Goal: Task Accomplishment & Management: Manage account settings

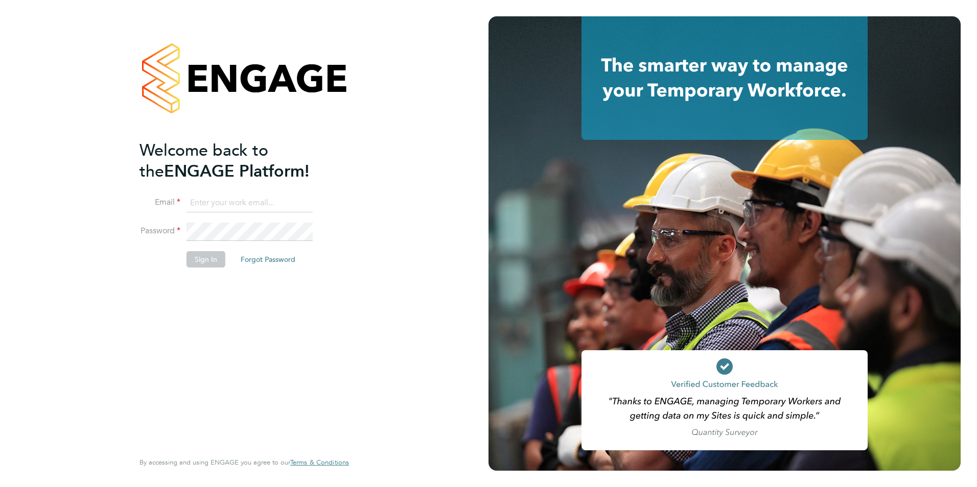
type input "will@knightwood.com"
click at [206, 261] on button "Sign In" at bounding box center [205, 259] width 39 height 16
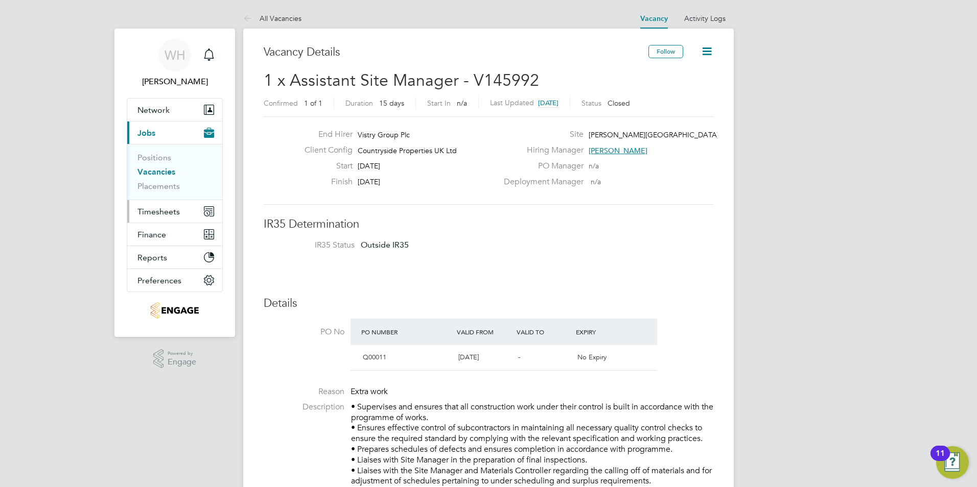
click at [161, 210] on span "Timesheets" at bounding box center [158, 212] width 42 height 10
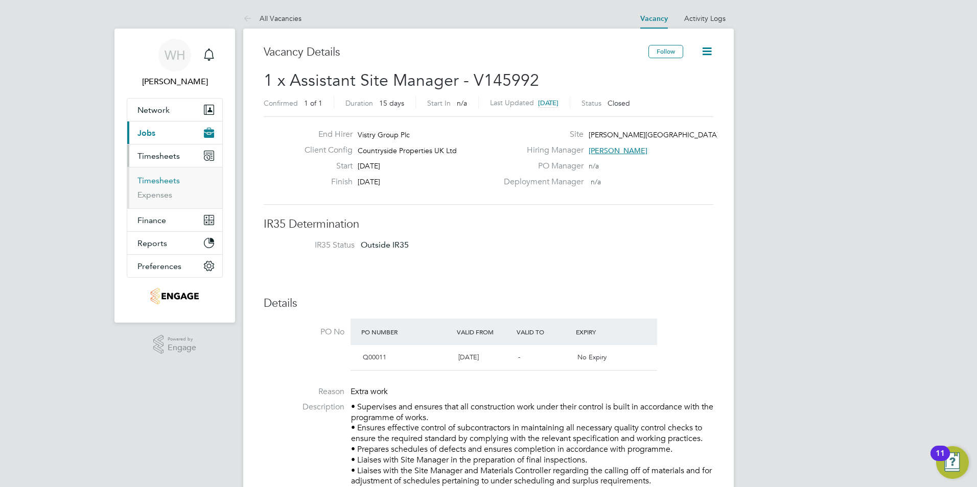
click at [165, 182] on link "Timesheets" at bounding box center [158, 181] width 42 height 10
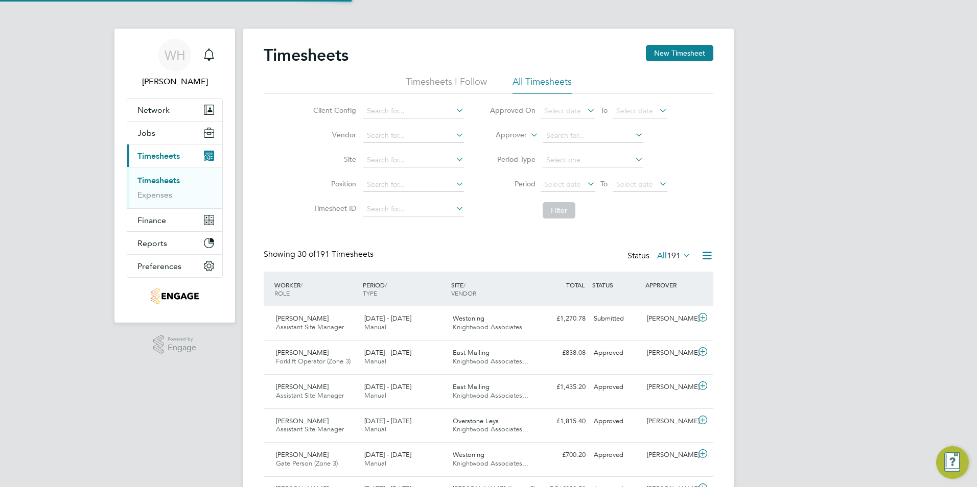
scroll to position [26, 89]
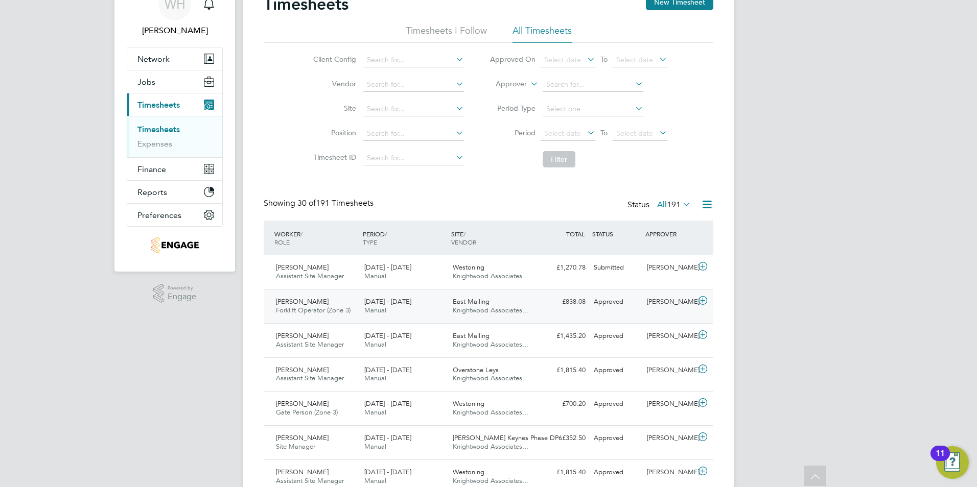
click at [381, 305] on span "[DATE] - [DATE]" at bounding box center [387, 301] width 47 height 9
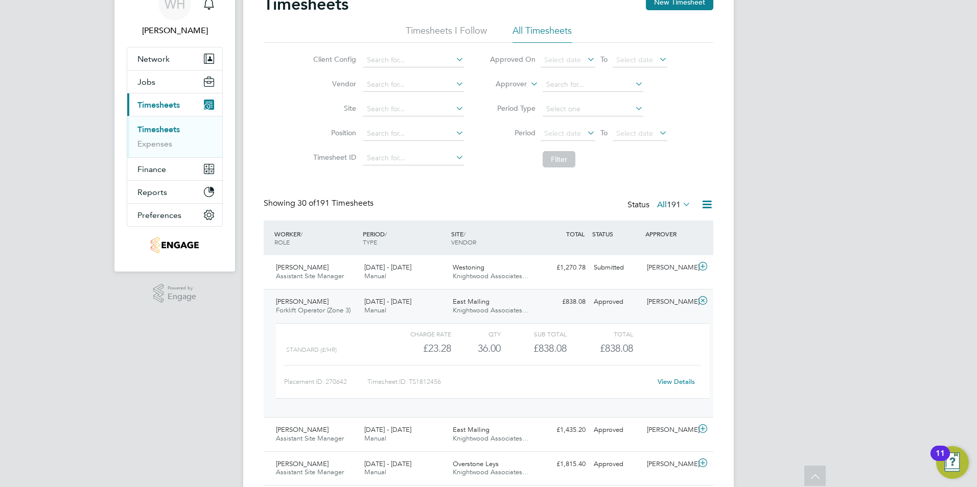
click at [381, 305] on span "[DATE] - [DATE]" at bounding box center [387, 301] width 47 height 9
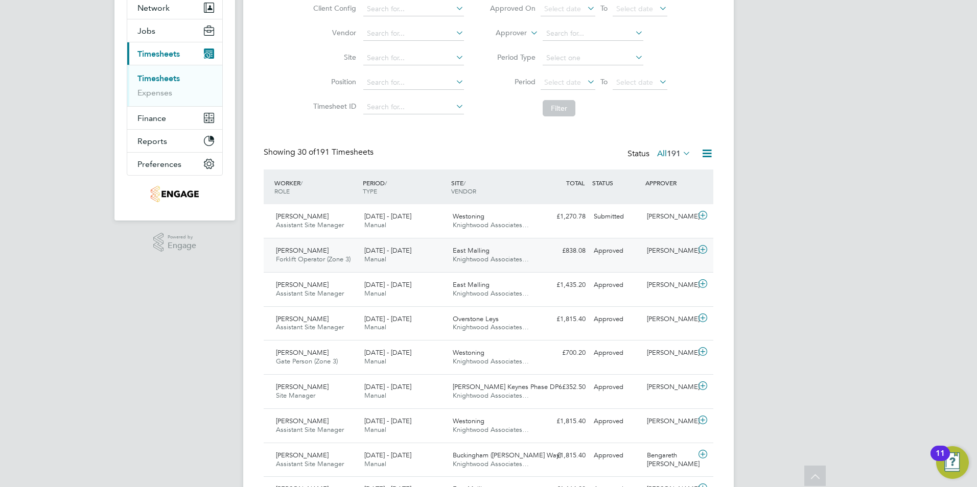
click at [701, 248] on icon at bounding box center [702, 250] width 13 height 8
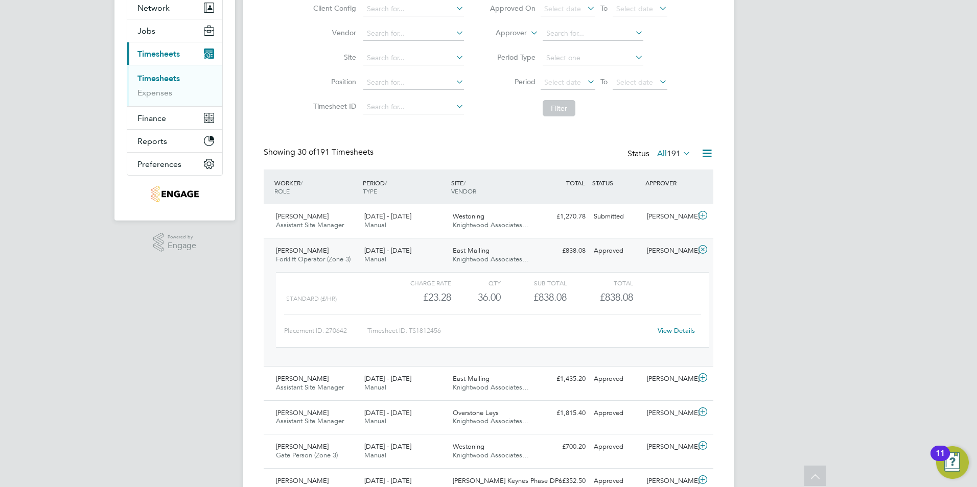
click at [668, 332] on link "View Details" at bounding box center [676, 330] width 37 height 9
drag, startPoint x: 704, startPoint y: 247, endPoint x: 601, endPoint y: 304, distance: 117.3
click at [704, 247] on icon at bounding box center [702, 250] width 13 height 8
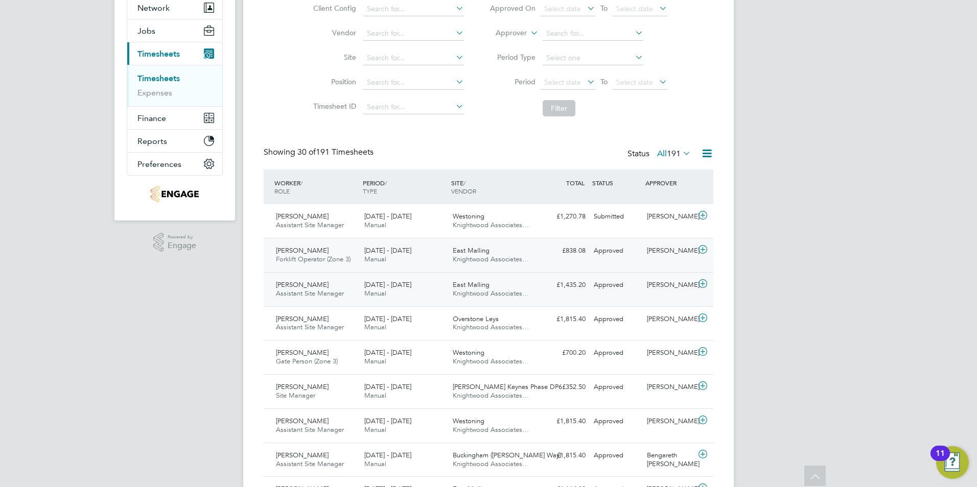
click at [380, 286] on span "[DATE] - [DATE]" at bounding box center [387, 284] width 47 height 9
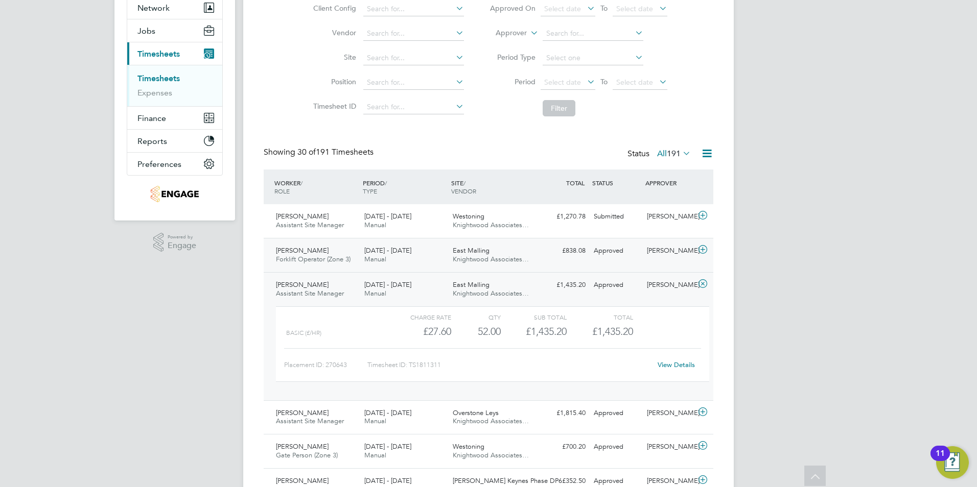
click at [380, 284] on span "[DATE] - [DATE]" at bounding box center [387, 284] width 47 height 9
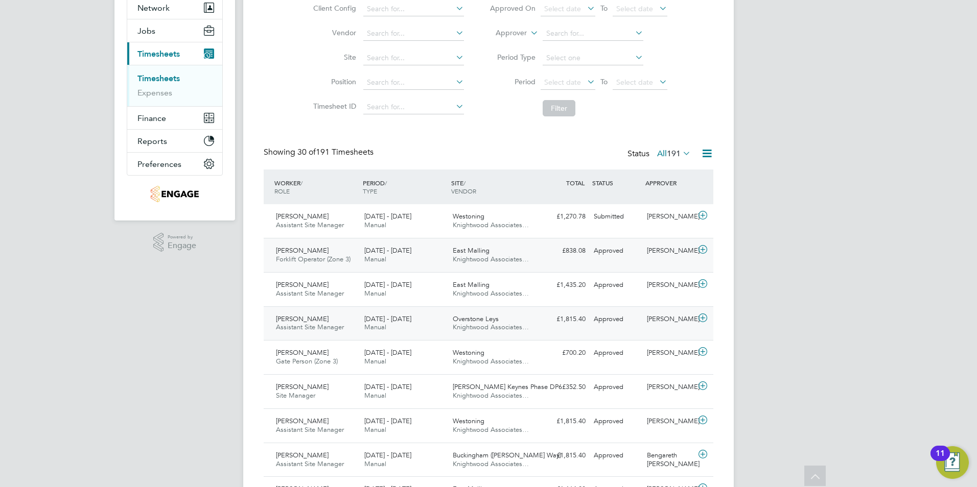
click at [374, 324] on span "Manual" at bounding box center [375, 327] width 22 height 9
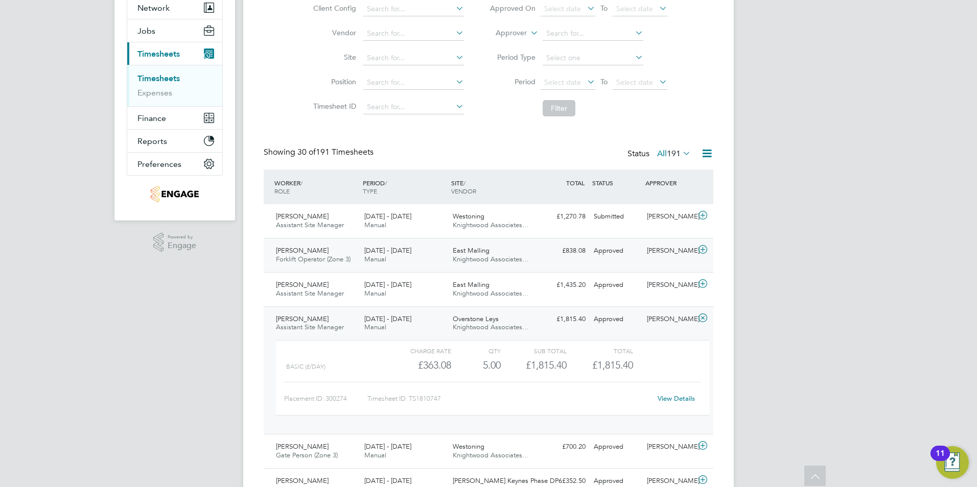
click at [374, 324] on span "Manual" at bounding box center [375, 327] width 22 height 9
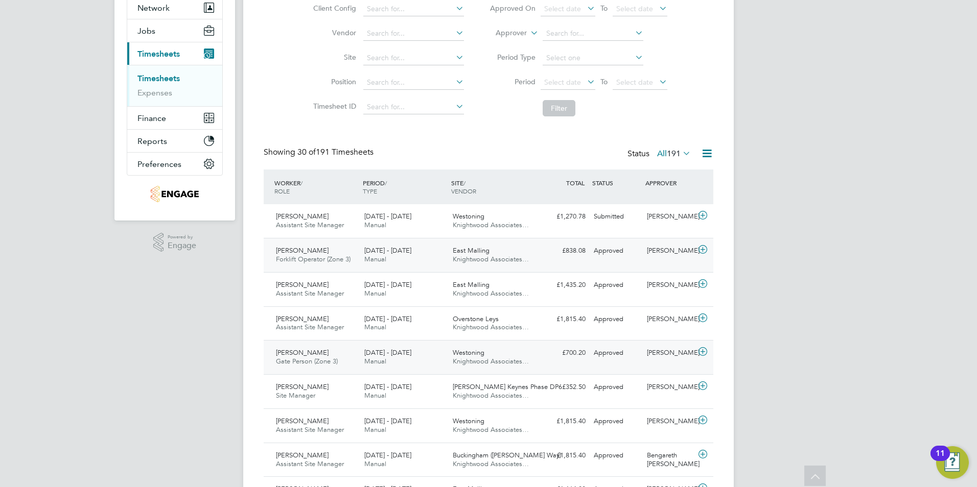
click at [377, 355] on span "[DATE] - [DATE]" at bounding box center [387, 352] width 47 height 9
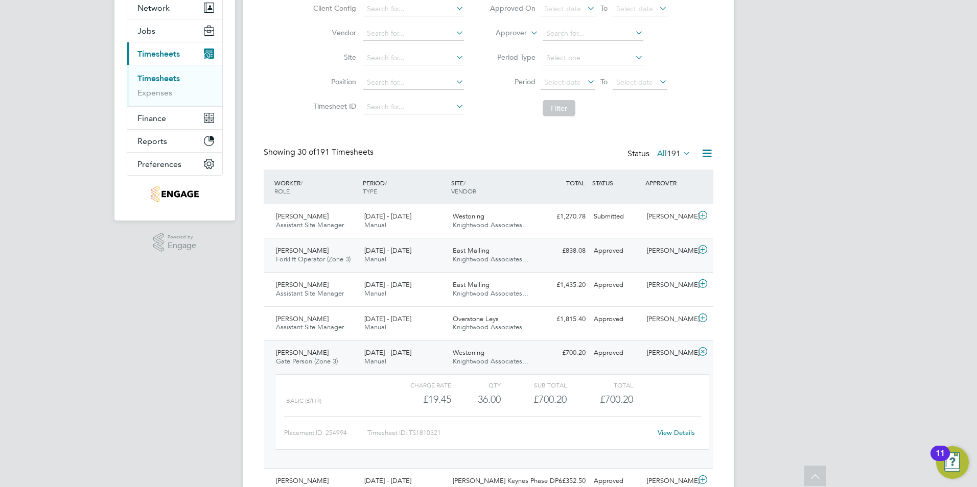
click at [701, 351] on icon at bounding box center [702, 352] width 13 height 8
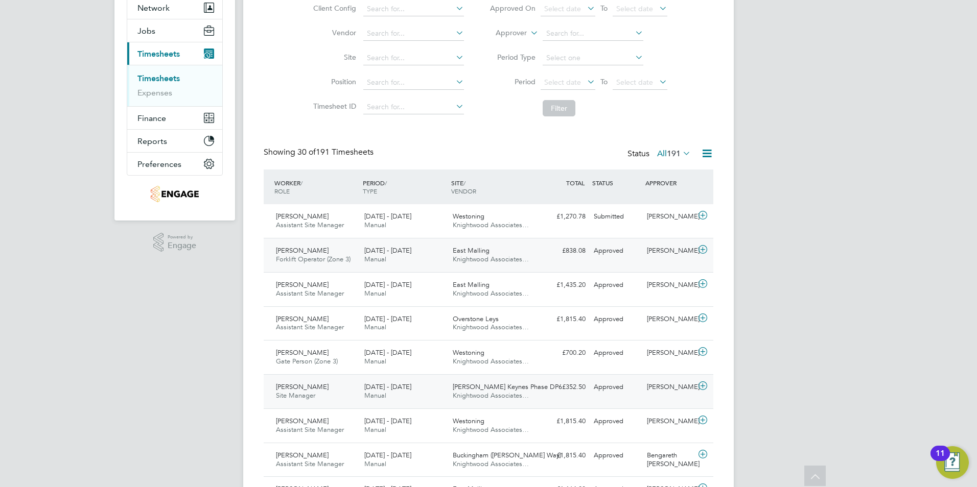
click at [372, 387] on span "[DATE] - [DATE]" at bounding box center [387, 387] width 47 height 9
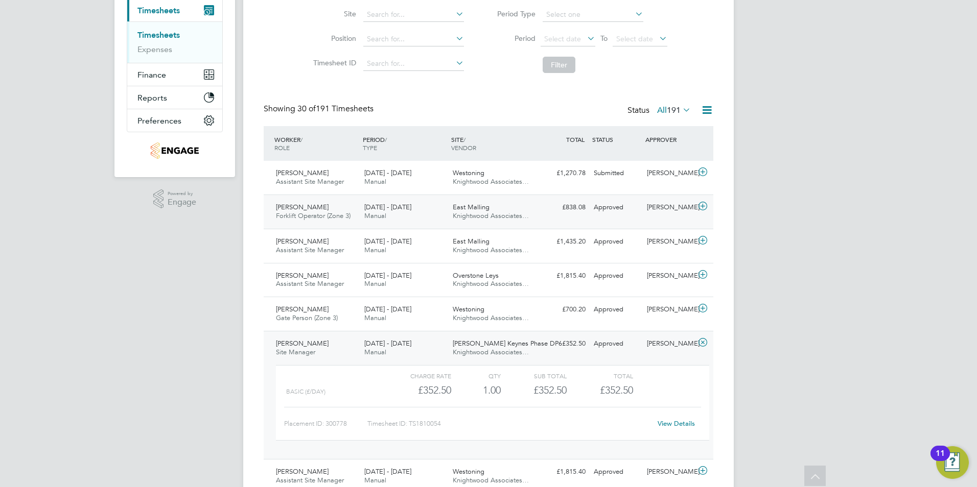
scroll to position [204, 0]
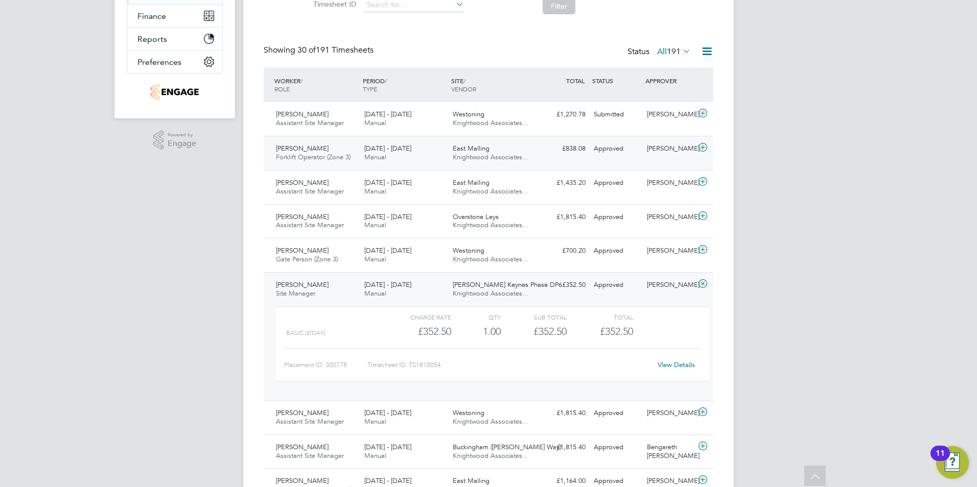
click at [673, 364] on link "View Details" at bounding box center [676, 365] width 37 height 9
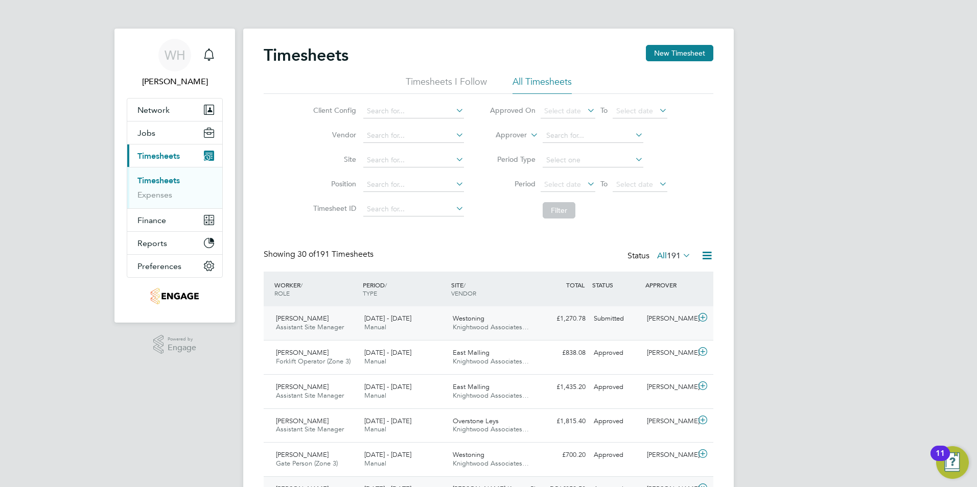
click at [379, 323] on span "Manual" at bounding box center [375, 327] width 22 height 9
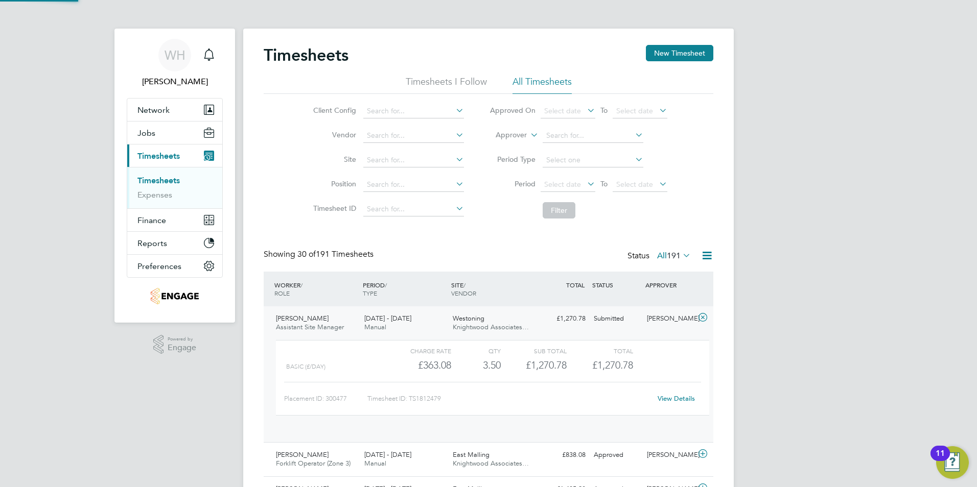
scroll to position [17, 100]
click at [379, 323] on span "Manual" at bounding box center [375, 327] width 22 height 9
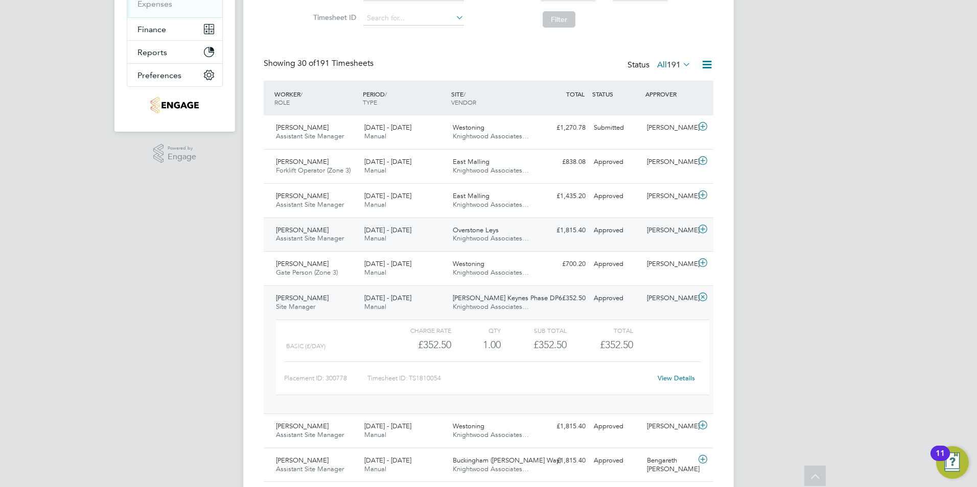
scroll to position [204, 0]
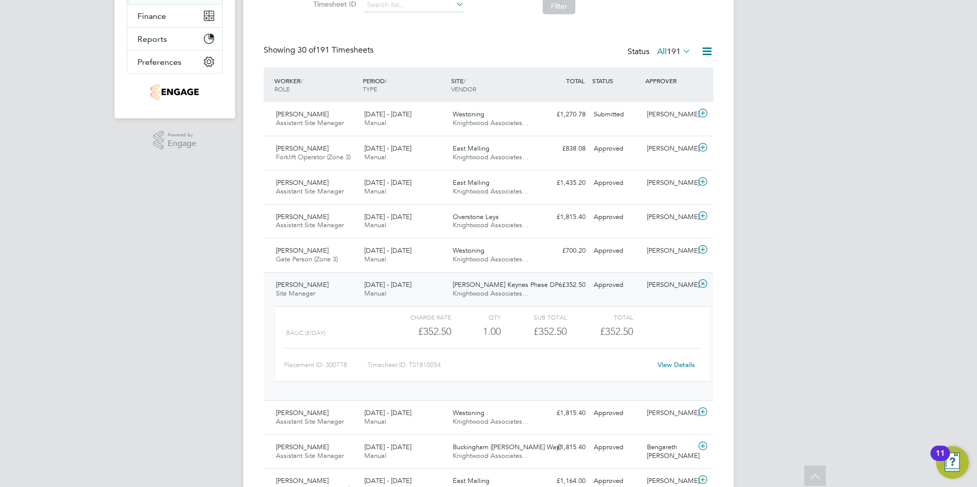
click at [703, 281] on icon at bounding box center [702, 284] width 13 height 8
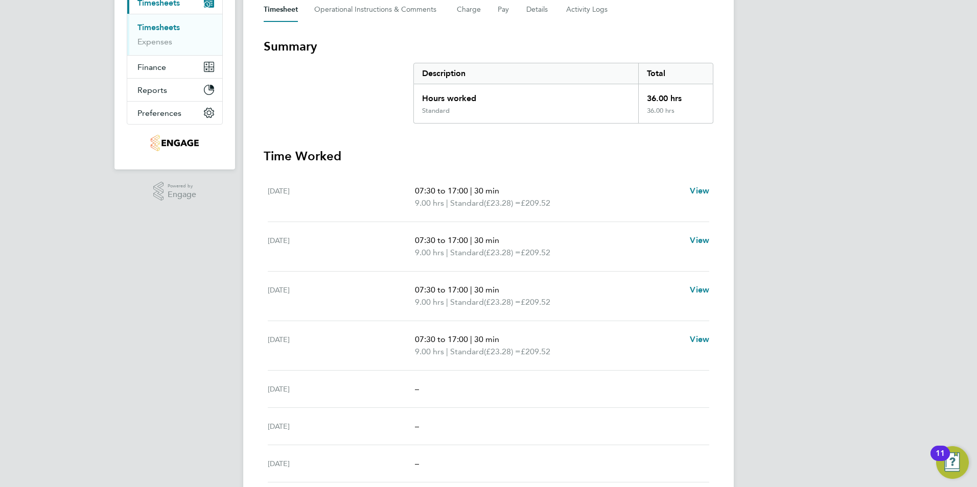
scroll to position [145, 0]
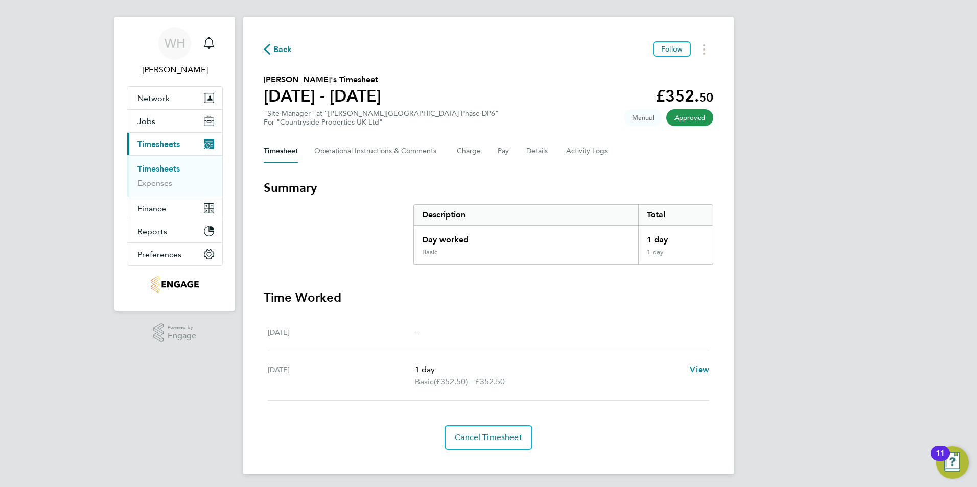
scroll to position [15, 0]
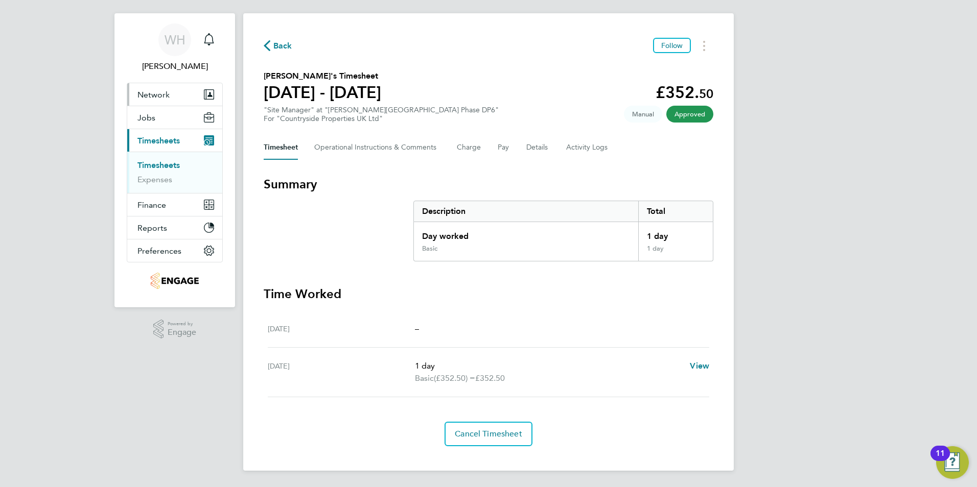
click at [147, 97] on span "Network" at bounding box center [153, 95] width 32 height 10
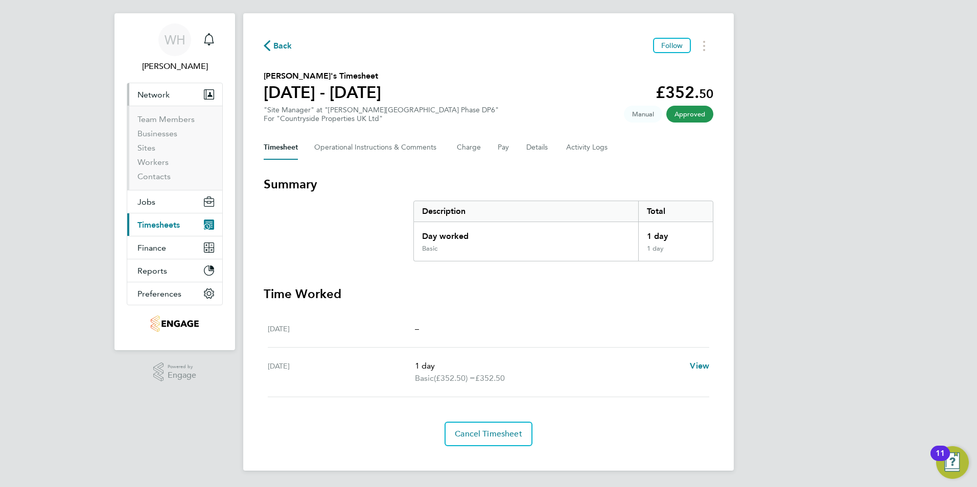
click at [148, 96] on span "Network" at bounding box center [153, 95] width 32 height 10
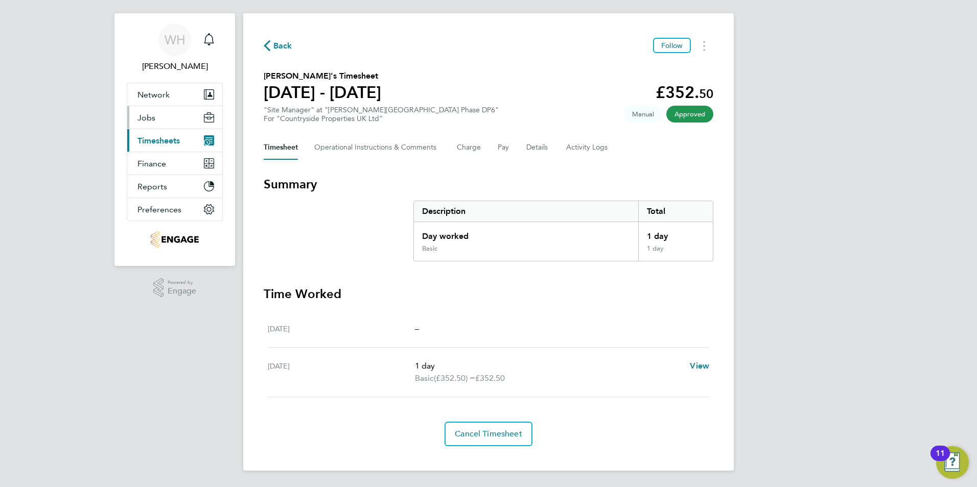
click at [153, 119] on span "Jobs" at bounding box center [146, 118] width 18 height 10
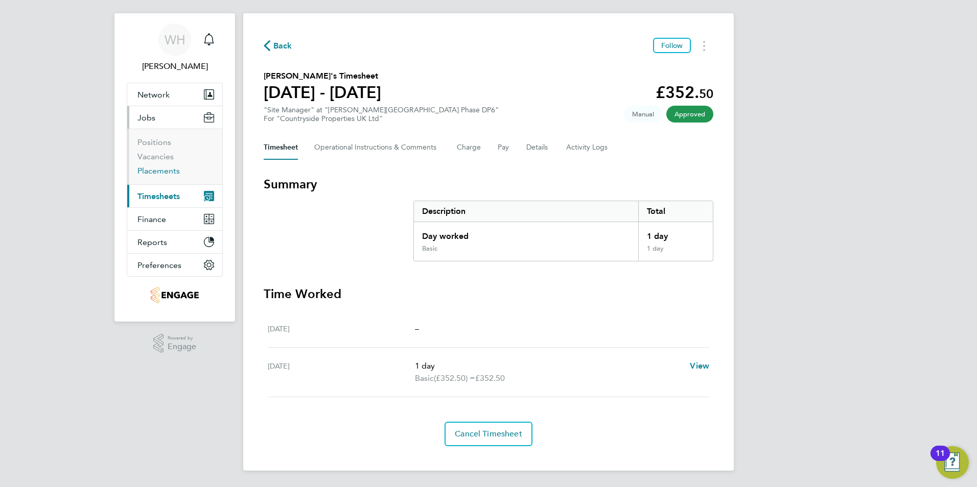
click at [152, 170] on link "Placements" at bounding box center [158, 171] width 42 height 10
